Goal: Task Accomplishment & Management: Manage account settings

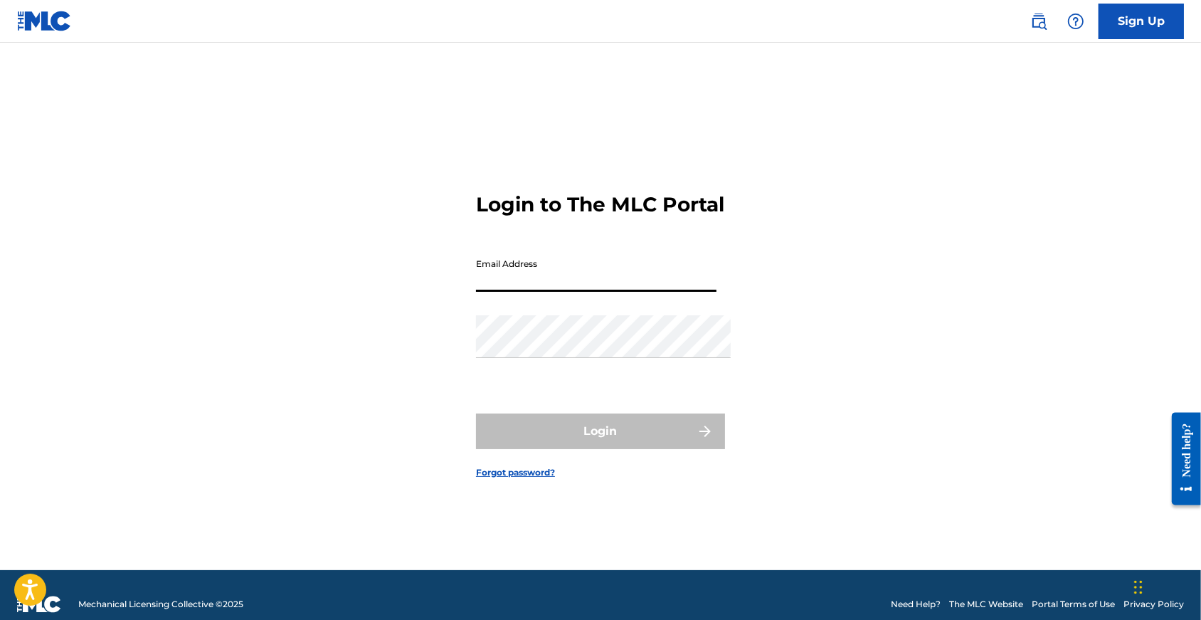
type input "[EMAIL_ADDRESS][DOMAIN_NAME]"
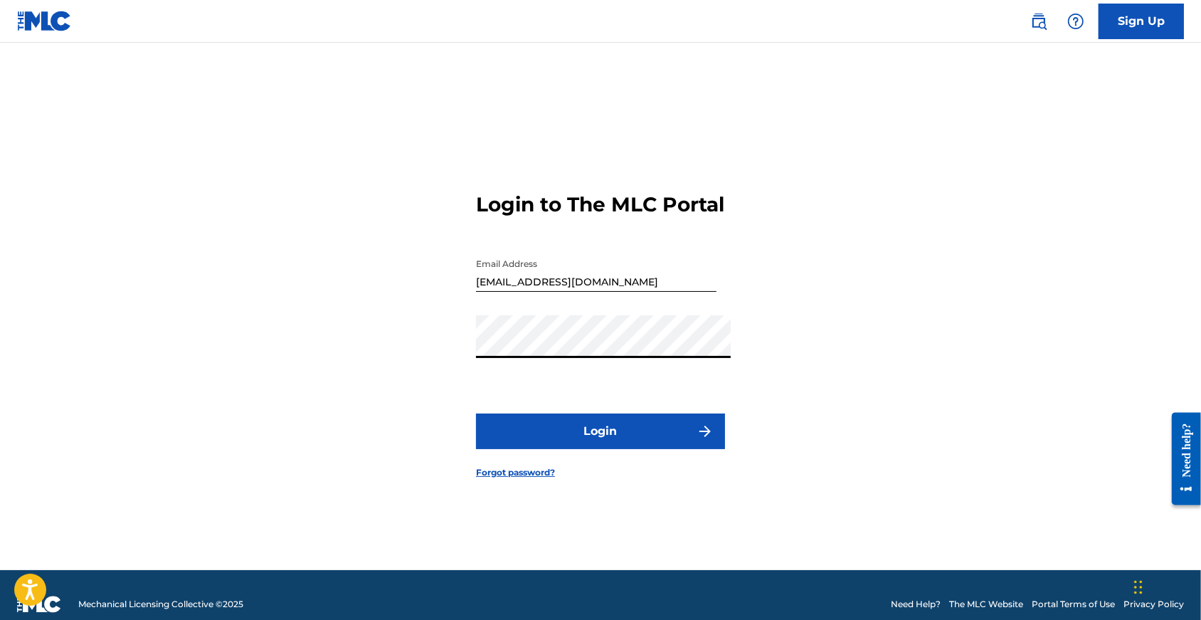
click at [601, 438] on button "Login" at bounding box center [600, 431] width 249 height 36
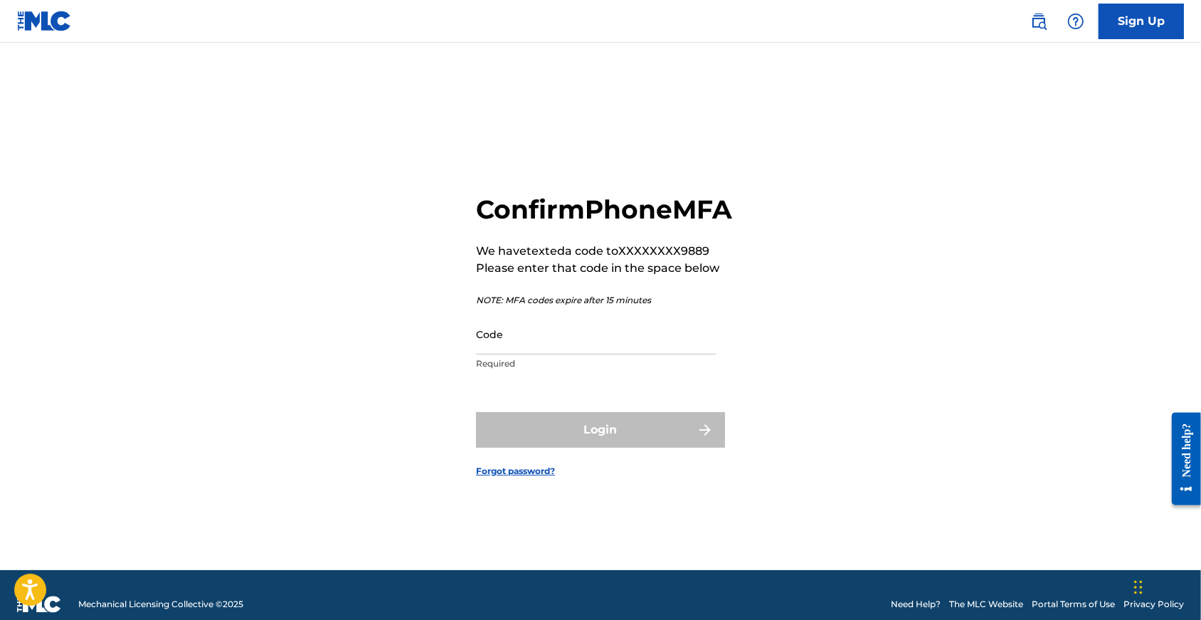
click at [556, 354] on input "Code" at bounding box center [596, 334] width 240 height 41
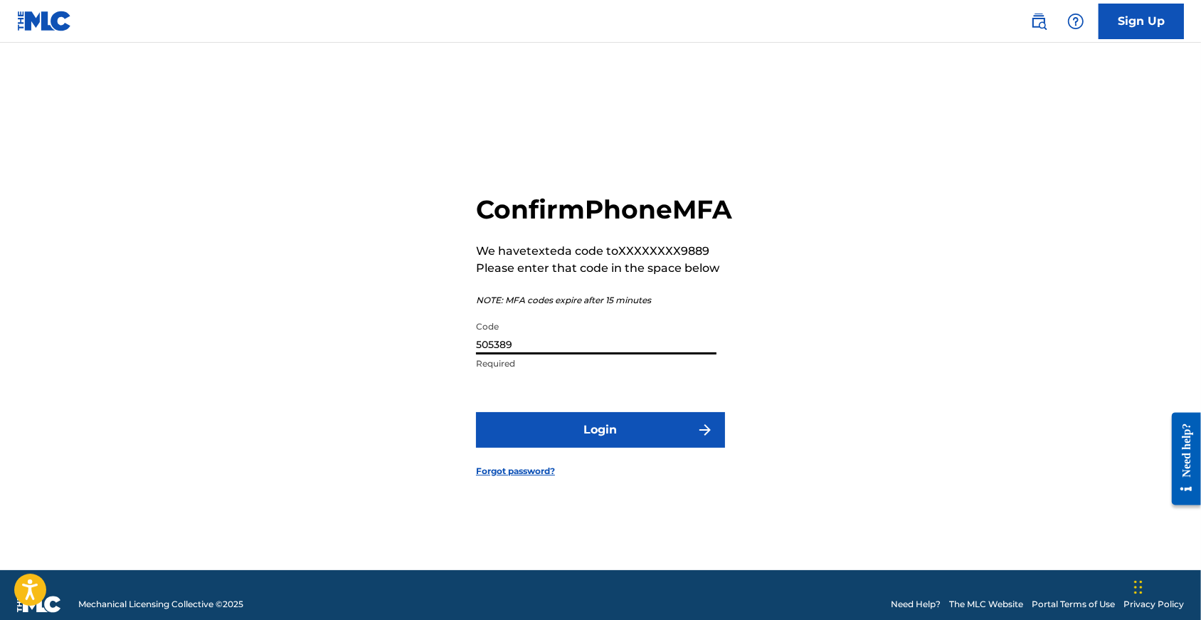
type input "505389"
click at [601, 448] on button "Login" at bounding box center [600, 430] width 249 height 36
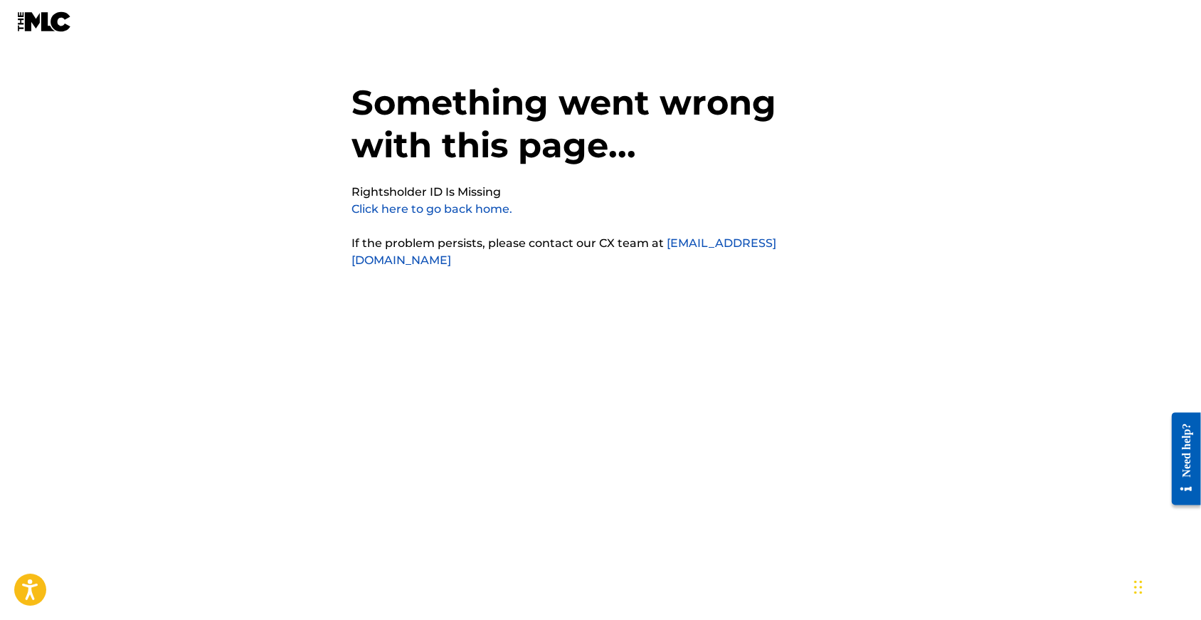
click at [425, 206] on link "Click here to go back home." at bounding box center [431, 209] width 161 height 14
